Goal: Entertainment & Leisure: Consume media (video, audio)

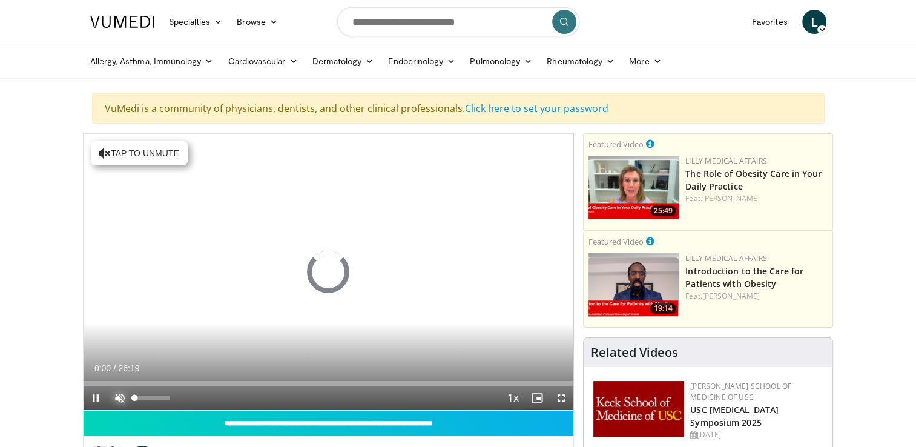
click at [117, 396] on span "Video Player" at bounding box center [120, 398] width 24 height 24
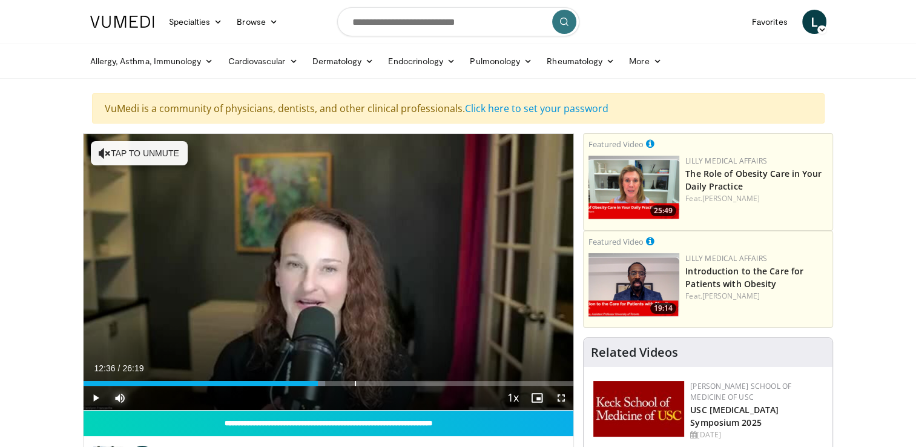
drag, startPoint x: 366, startPoint y: 380, endPoint x: 318, endPoint y: 389, distance: 48.7
click at [318, 389] on div "Current Time 12:36 / Duration 26:19 Play Skip Backward Skip Forward Mute 100% L…" at bounding box center [329, 398] width 491 height 24
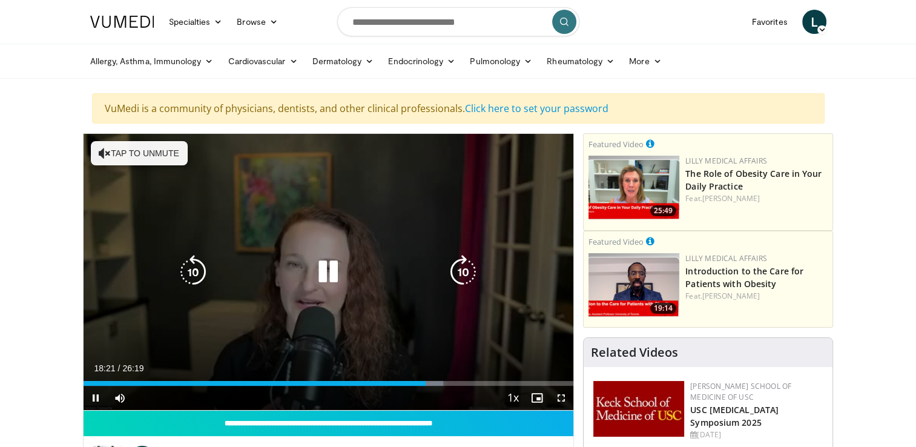
click at [328, 277] on icon "Video Player" at bounding box center [328, 272] width 34 height 34
